Goal: Task Accomplishment & Management: Manage account settings

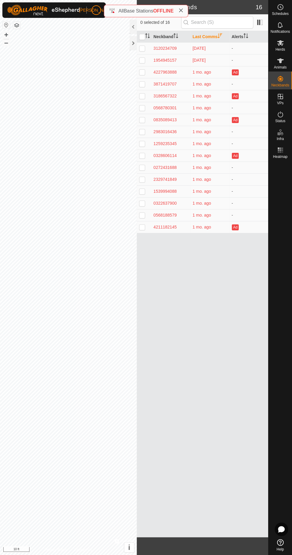
click at [281, 60] on icon at bounding box center [280, 60] width 7 height 5
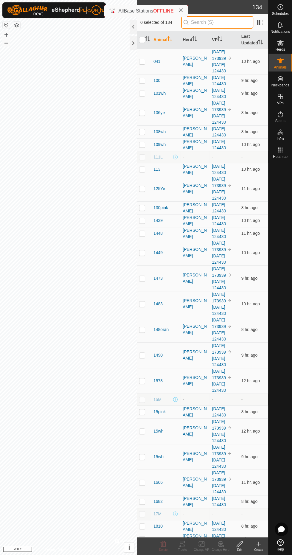
click at [206, 24] on input "text" at bounding box center [217, 22] width 72 height 13
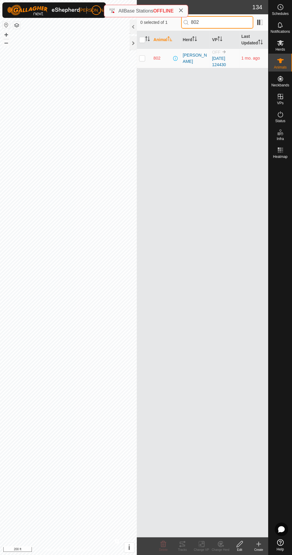
type input "802"
click at [141, 58] on p-checkbox at bounding box center [142, 58] width 6 height 5
checkbox input "true"
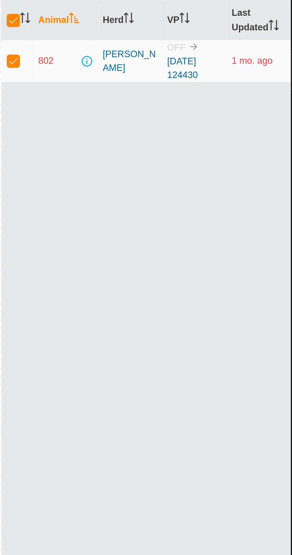
click at [156, 58] on span "802" at bounding box center [157, 58] width 7 height 6
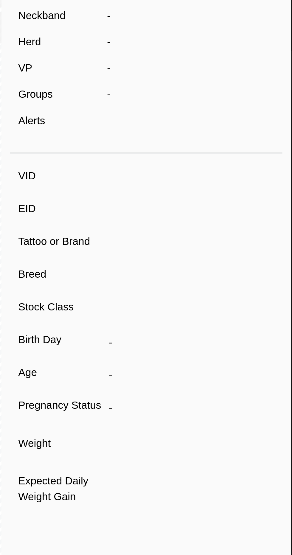
type input "802"
type input "-"
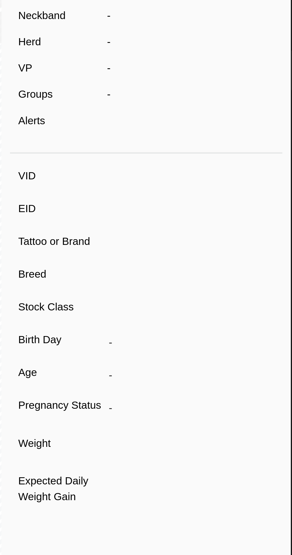
type input "0 kg"
type input "-"
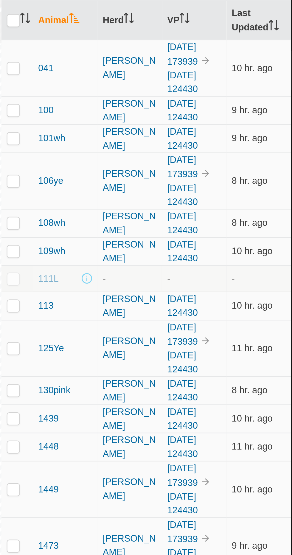
click at [140, 40] on input "checkbox" at bounding box center [142, 40] width 6 height 6
checkbox input "true"
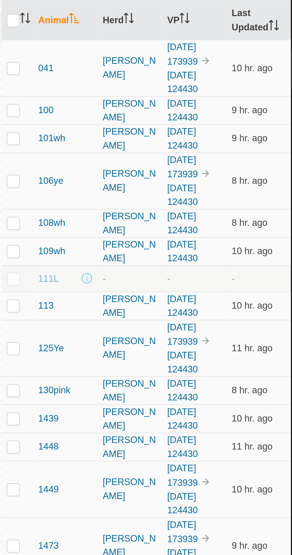
checkbox input "true"
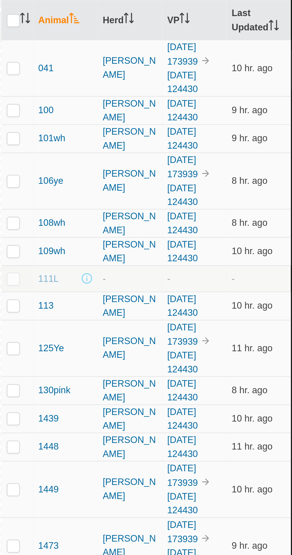
checkbox input "true"
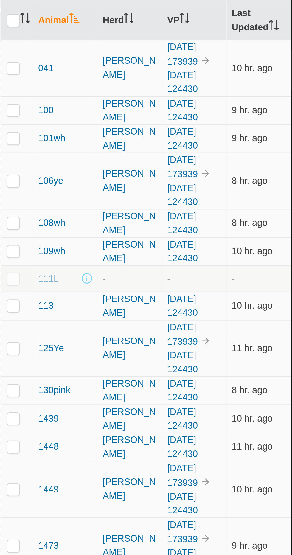
checkbox input "true"
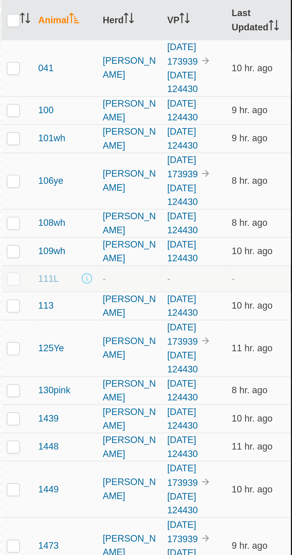
checkbox input "true"
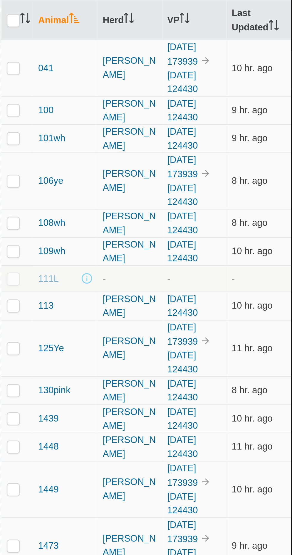
checkbox input "true"
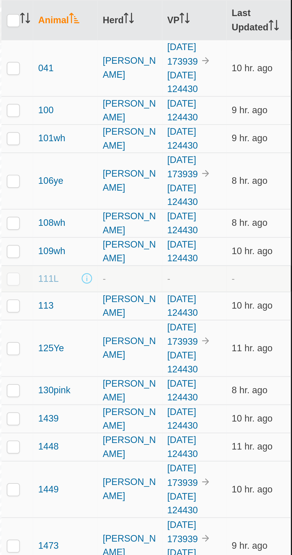
checkbox input "true"
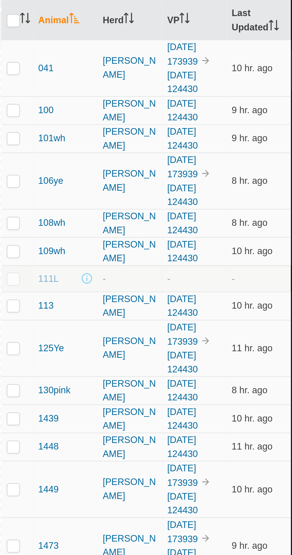
checkbox input "true"
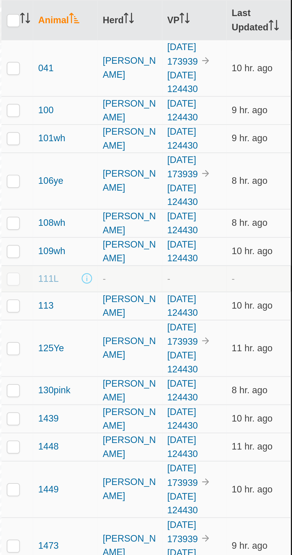
checkbox input "true"
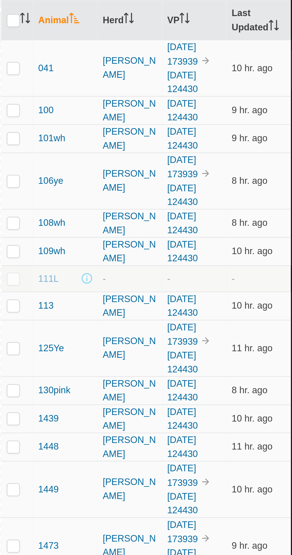
checkbox input "true"
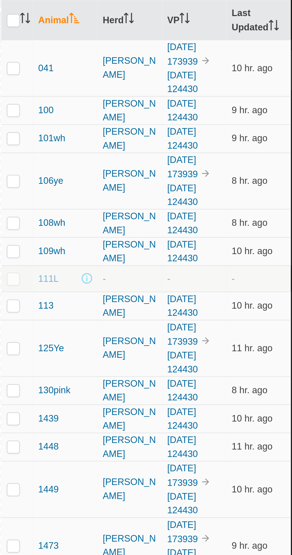
checkbox input "true"
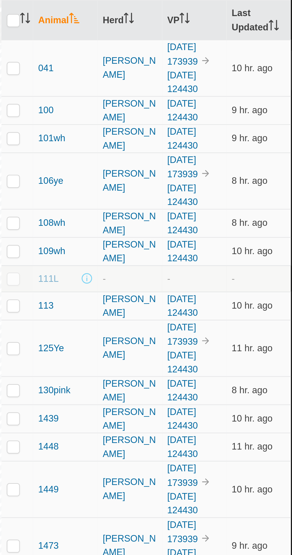
checkbox input "true"
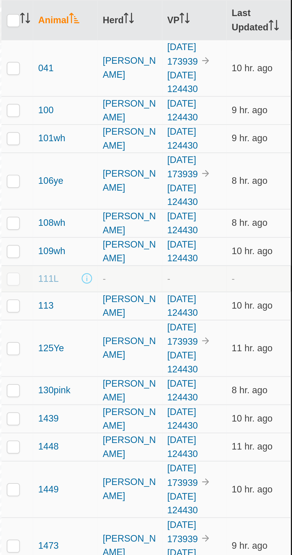
checkbox input "true"
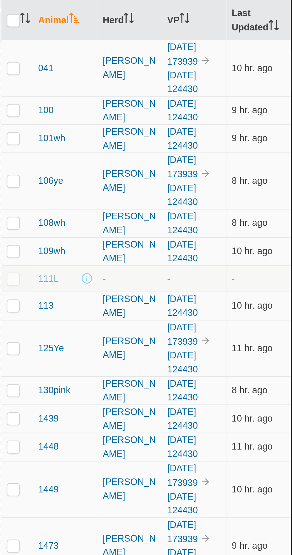
checkbox input "true"
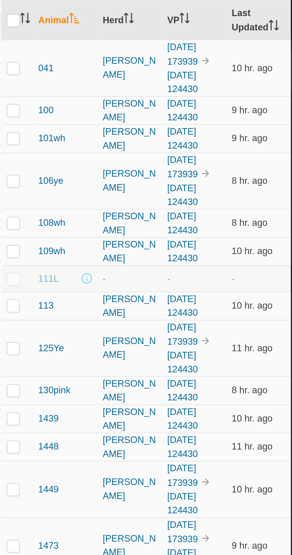
checkbox input "true"
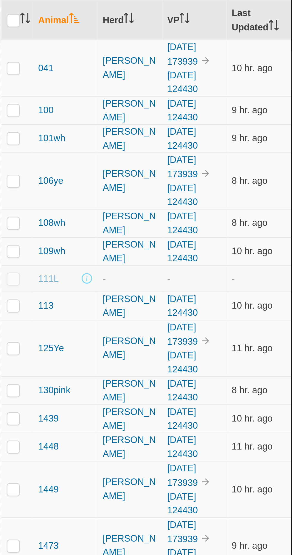
checkbox input "true"
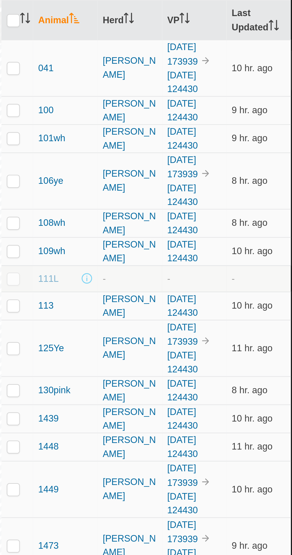
checkbox input "true"
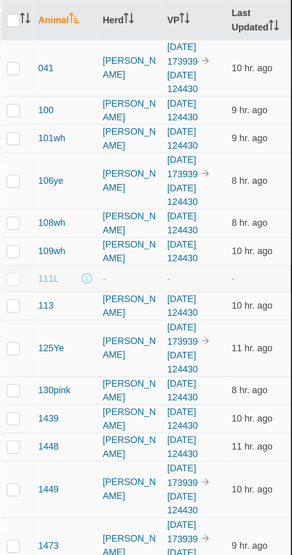
checkbox input "true"
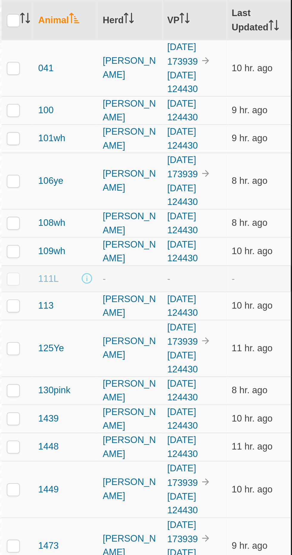
checkbox input "true"
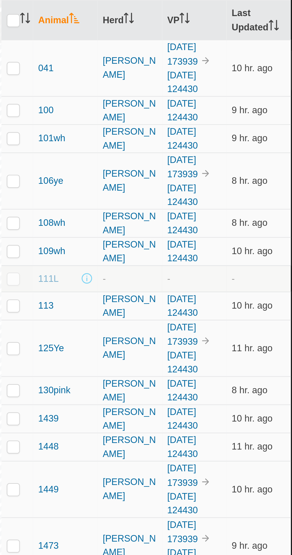
checkbox input "true"
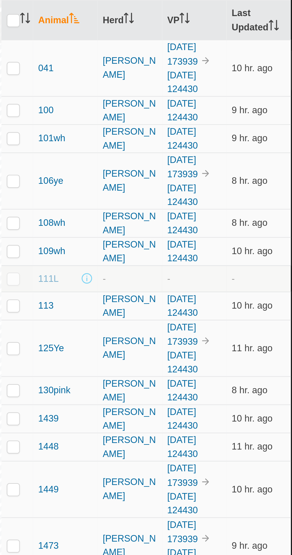
checkbox input "true"
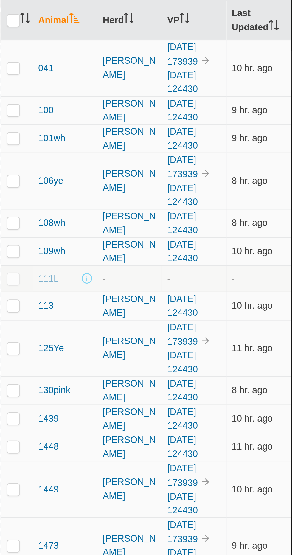
checkbox input "true"
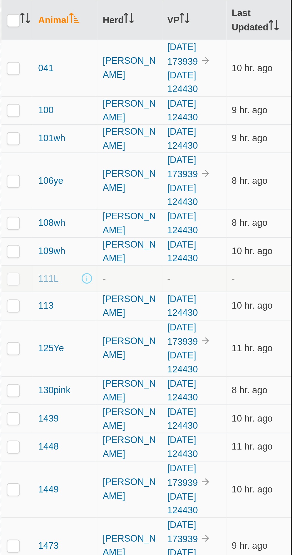
checkbox input "true"
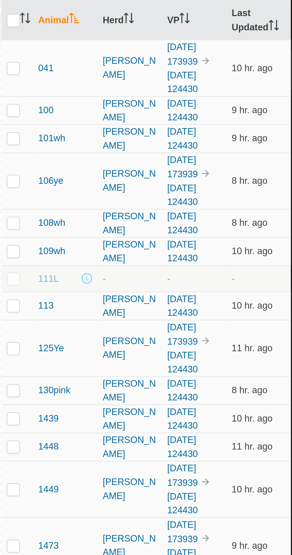
checkbox input "true"
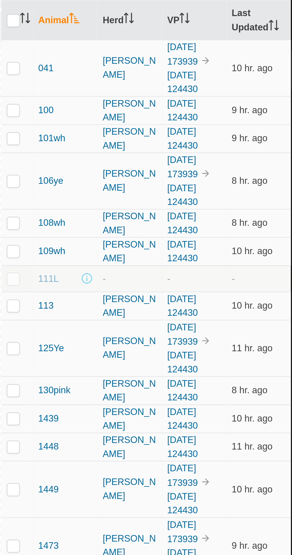
checkbox input "true"
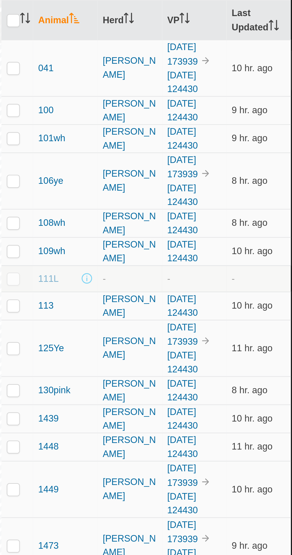
checkbox input "true"
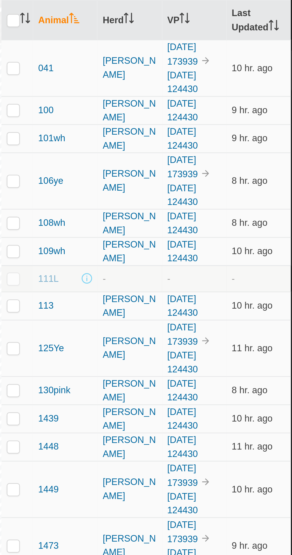
checkbox input "true"
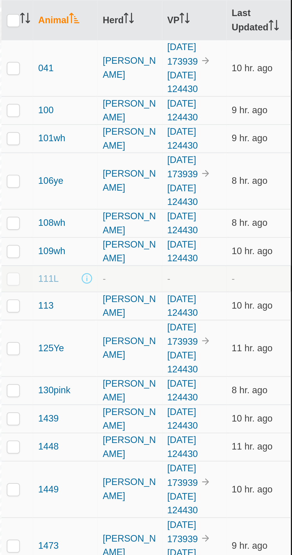
checkbox input "true"
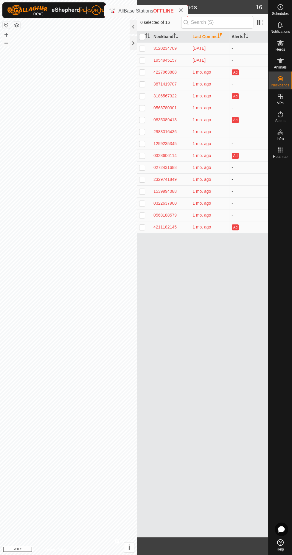
click at [283, 44] on icon at bounding box center [280, 43] width 7 height 6
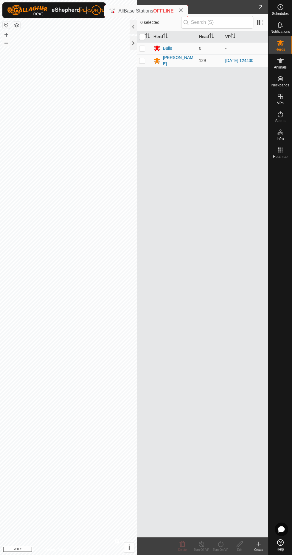
click at [259, 544] on icon at bounding box center [259, 544] width 4 height 0
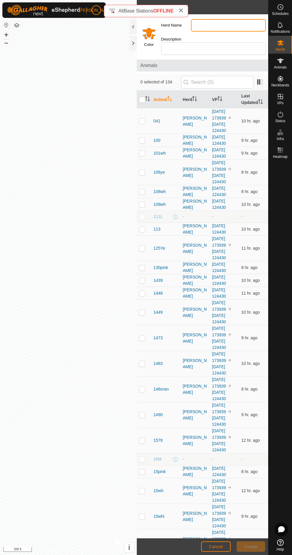
click at [208, 23] on input "Herd Name" at bounding box center [228, 25] width 75 height 13
type input "Issues"
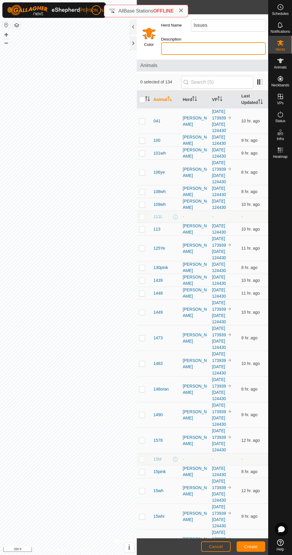
click at [188, 51] on input "Description" at bounding box center [213, 48] width 105 height 13
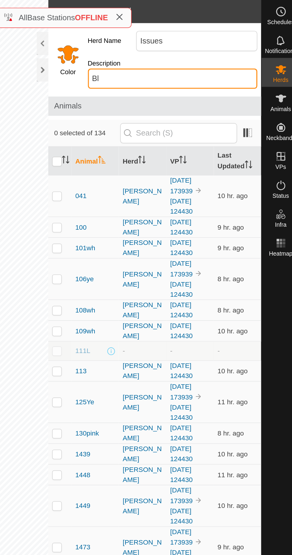
type input "B"
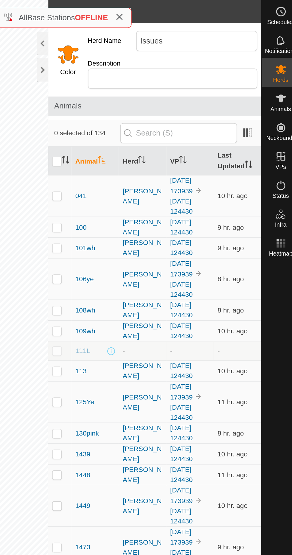
click at [150, 34] on input "Select a color" at bounding box center [149, 33] width 14 height 14
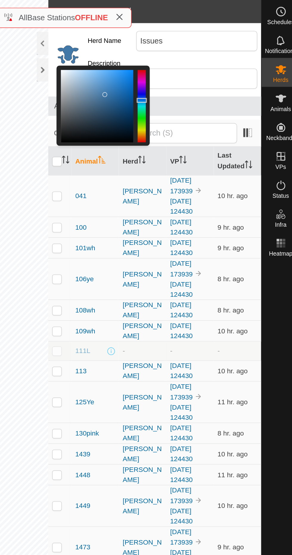
click at [194, 62] on div at bounding box center [194, 62] width 6 height 3
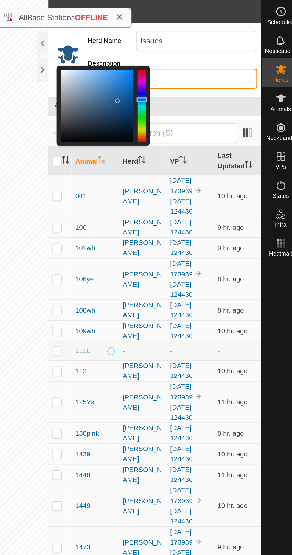
click at [217, 47] on input "Description" at bounding box center [213, 48] width 105 height 13
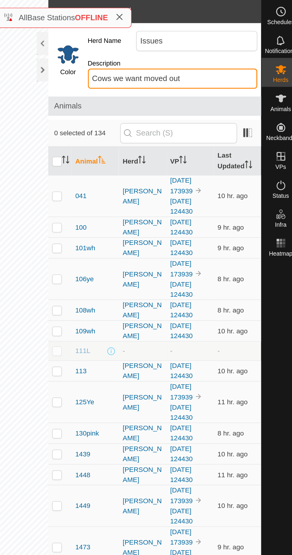
type input "Cows we want moved out"
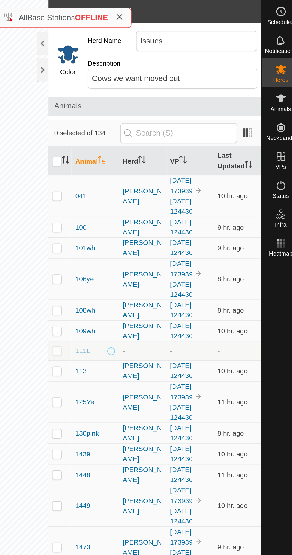
click at [162, 110] on td "041" at bounding box center [165, 122] width 29 height 26
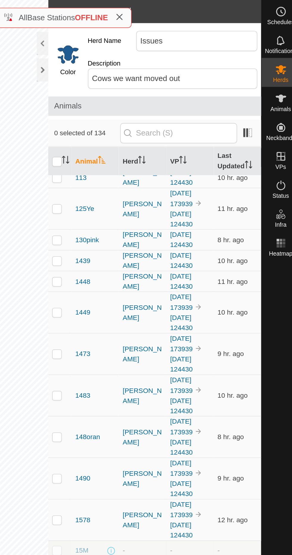
scroll to position [123, 0]
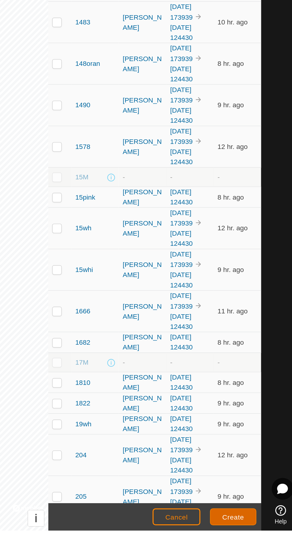
click at [258, 548] on button "Create" at bounding box center [251, 547] width 29 height 10
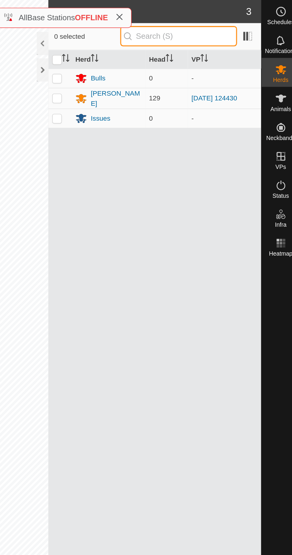
click at [226, 21] on input "text" at bounding box center [217, 22] width 72 height 13
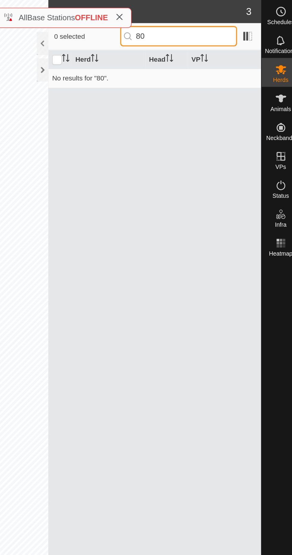
type input "8"
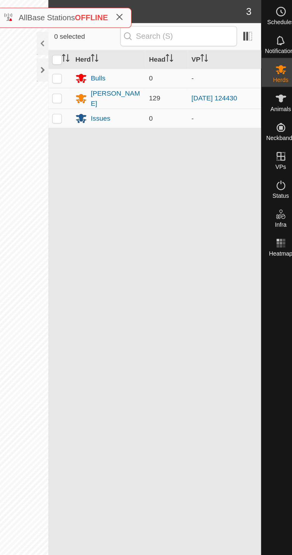
click at [283, 63] on icon at bounding box center [280, 60] width 7 height 7
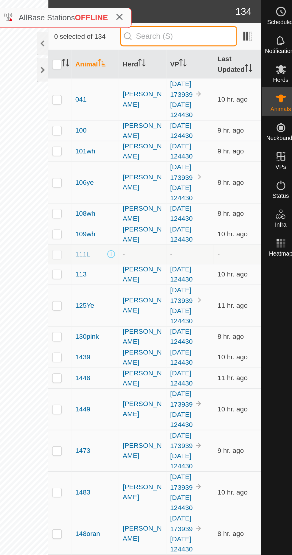
click at [201, 25] on input "text" at bounding box center [217, 22] width 72 height 13
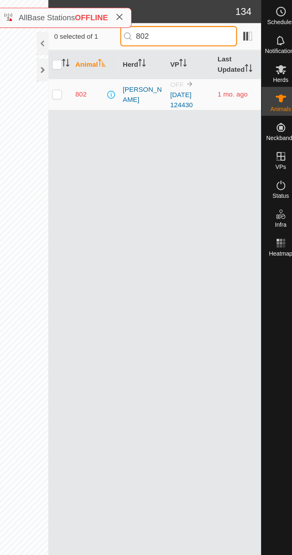
type input "802"
click at [142, 58] on p-checkbox at bounding box center [142, 58] width 6 height 5
checkbox input "true"
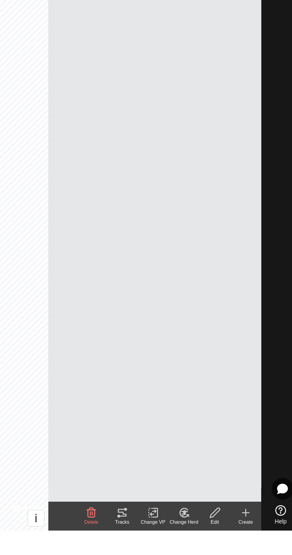
click at [223, 546] on icon at bounding box center [220, 544] width 5 height 5
click at [260, 555] on link "Choose Herd..." at bounding box center [240, 562] width 59 height 12
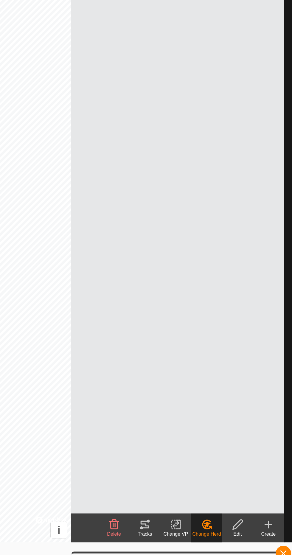
scroll to position [9, 0]
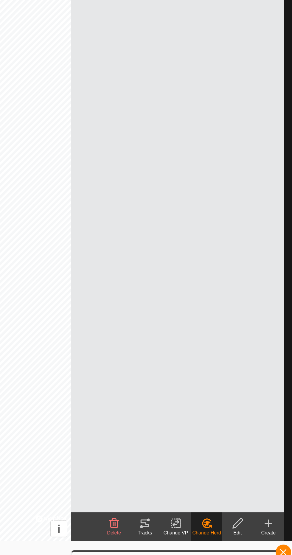
click at [223, 537] on icon at bounding box center [220, 535] width 5 height 5
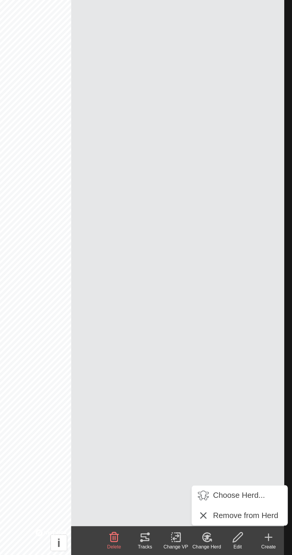
scroll to position [0, 0]
click at [255, 514] on link "Choose Herd..." at bounding box center [240, 519] width 59 height 12
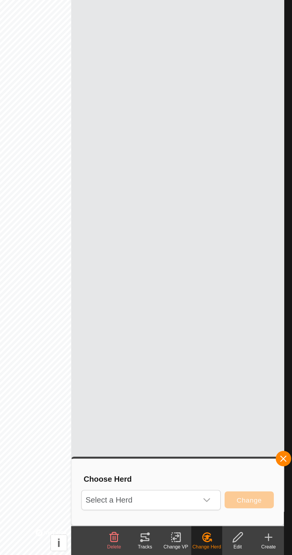
click at [213, 521] on span "Select a Herd" at bounding box center [178, 522] width 71 height 12
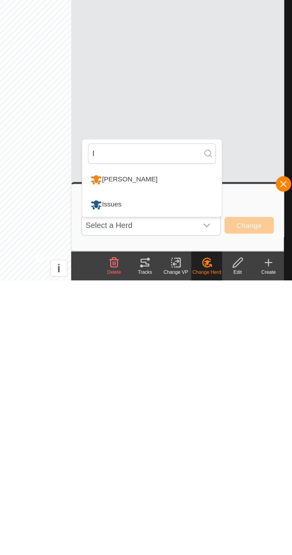
type input "I"
click at [162, 509] on div "Issues" at bounding box center [158, 509] width 22 height 10
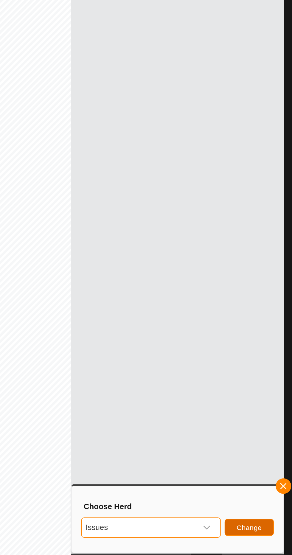
click at [252, 522] on span "Change" at bounding box center [247, 521] width 16 height 5
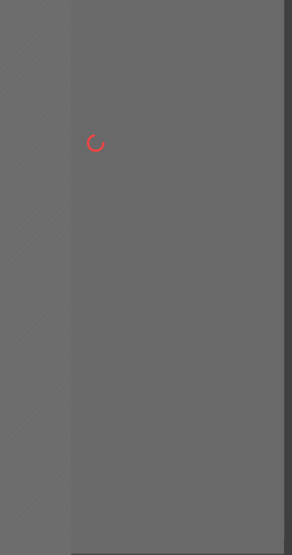
checkbox input "false"
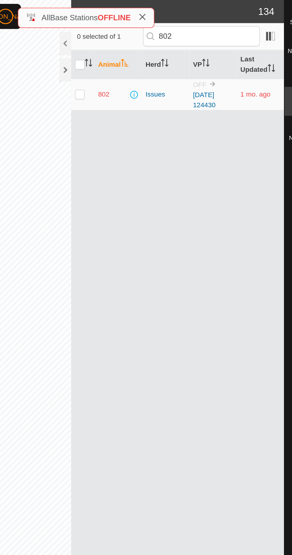
click at [131, 42] on div at bounding box center [133, 43] width 7 height 14
